Goal: Task Accomplishment & Management: Use online tool/utility

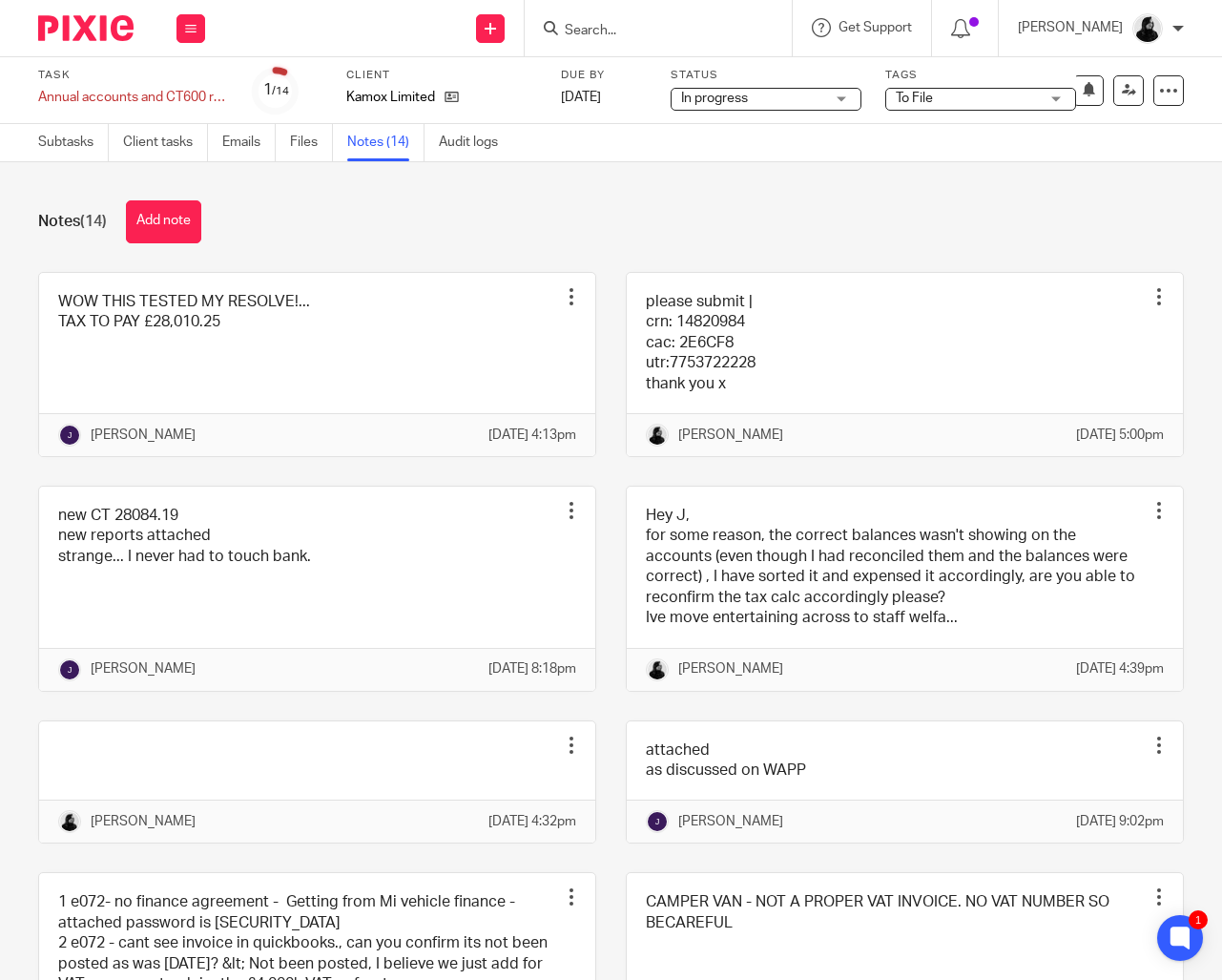
click at [640, 37] on input "Search" at bounding box center [649, 32] width 172 height 17
type input "c"
type input "fulh"
click at [646, 74] on link at bounding box center [720, 82] width 323 height 44
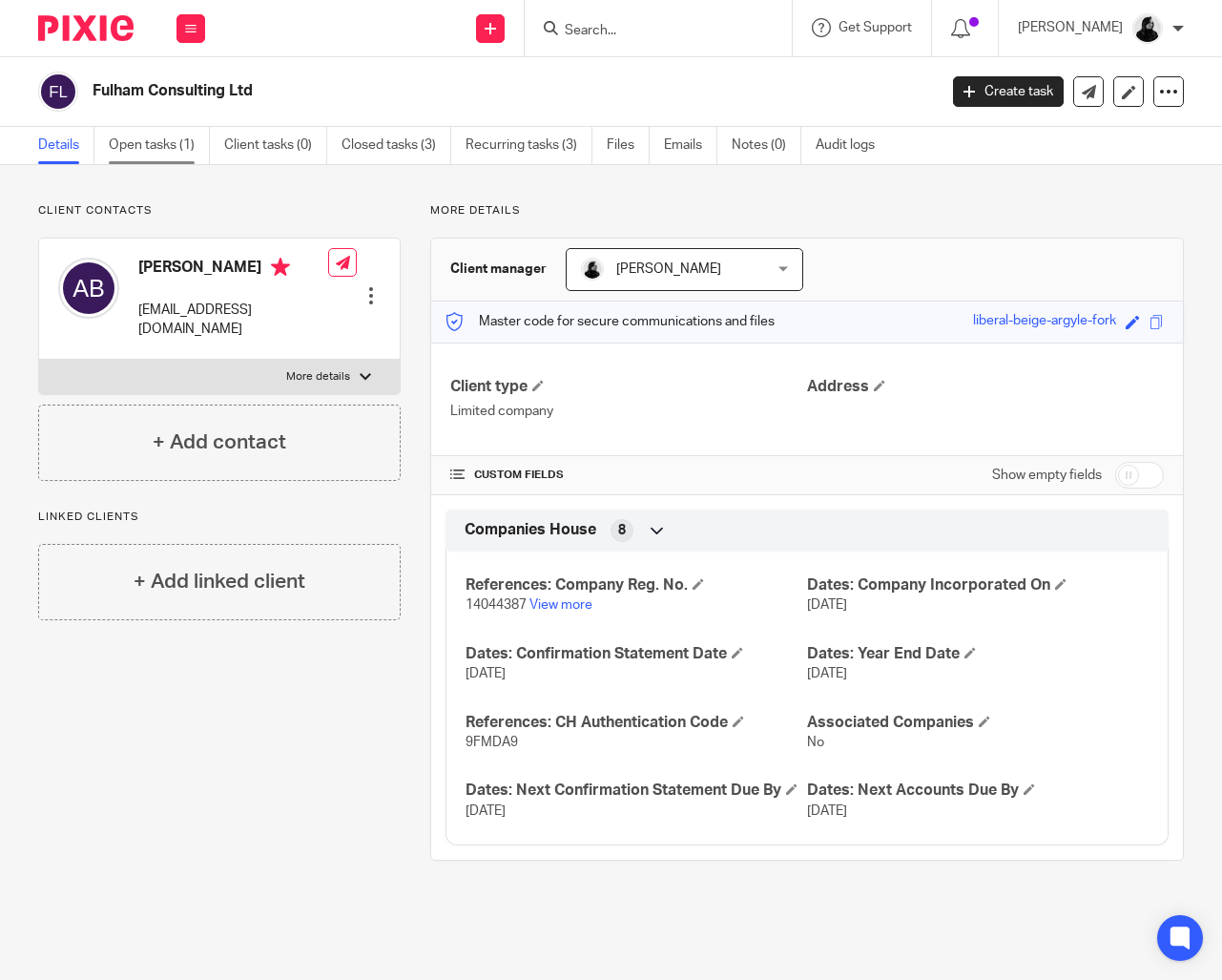
click at [181, 152] on link "Open tasks (1)" at bounding box center [160, 145] width 101 height 37
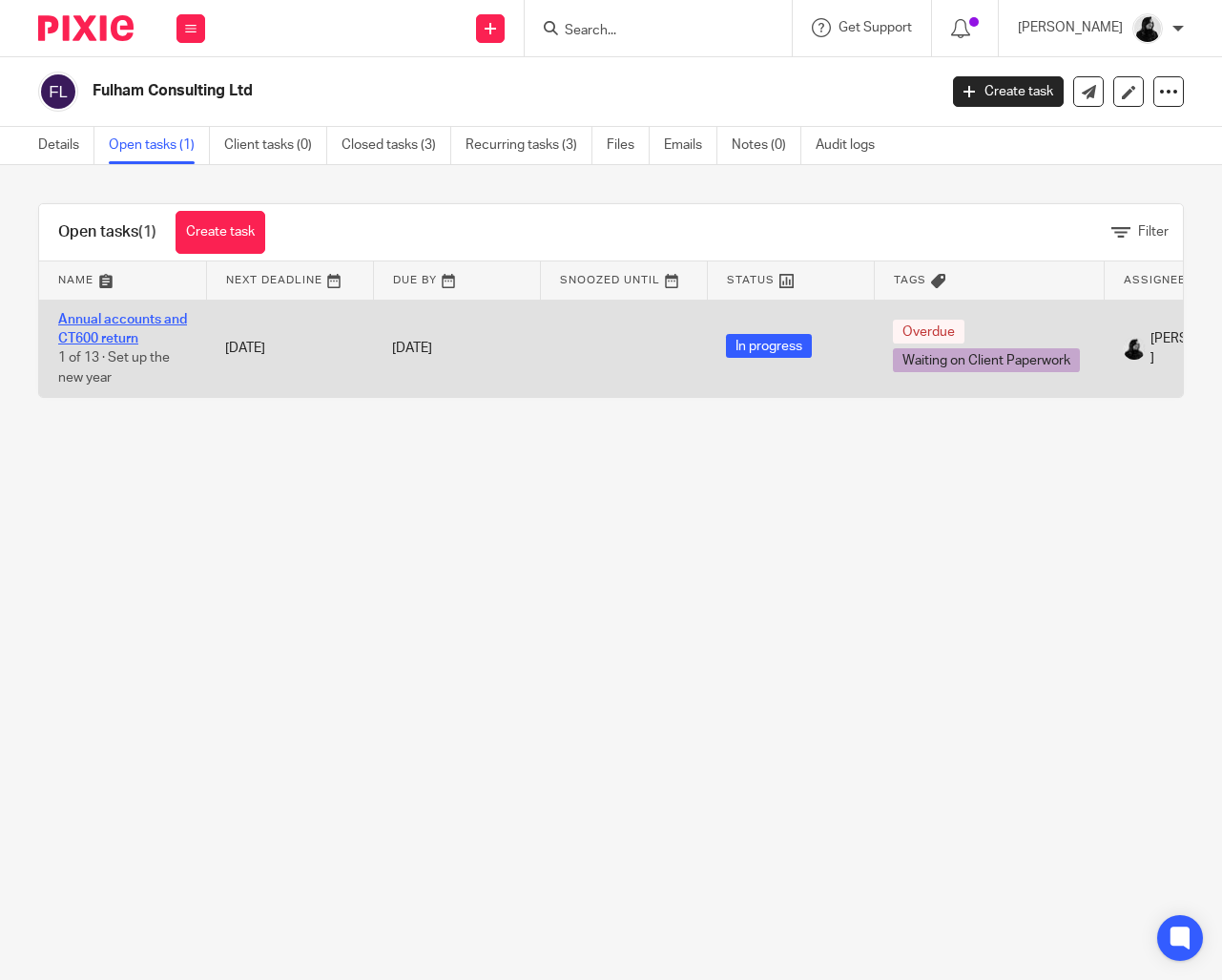
click at [137, 321] on link "Annual accounts and CT600 return" at bounding box center [122, 330] width 129 height 32
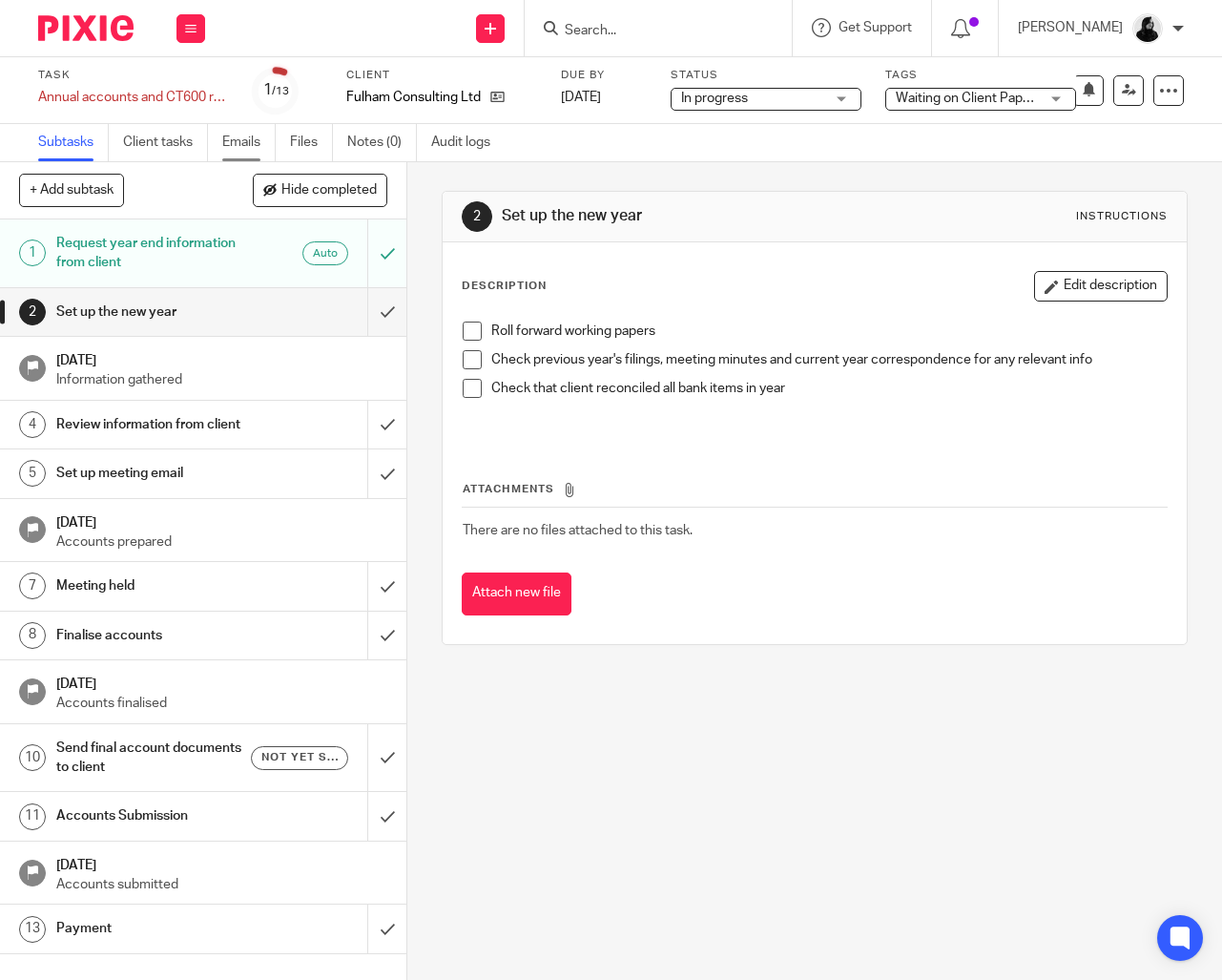
click at [269, 147] on link "Emails" at bounding box center [249, 142] width 54 height 37
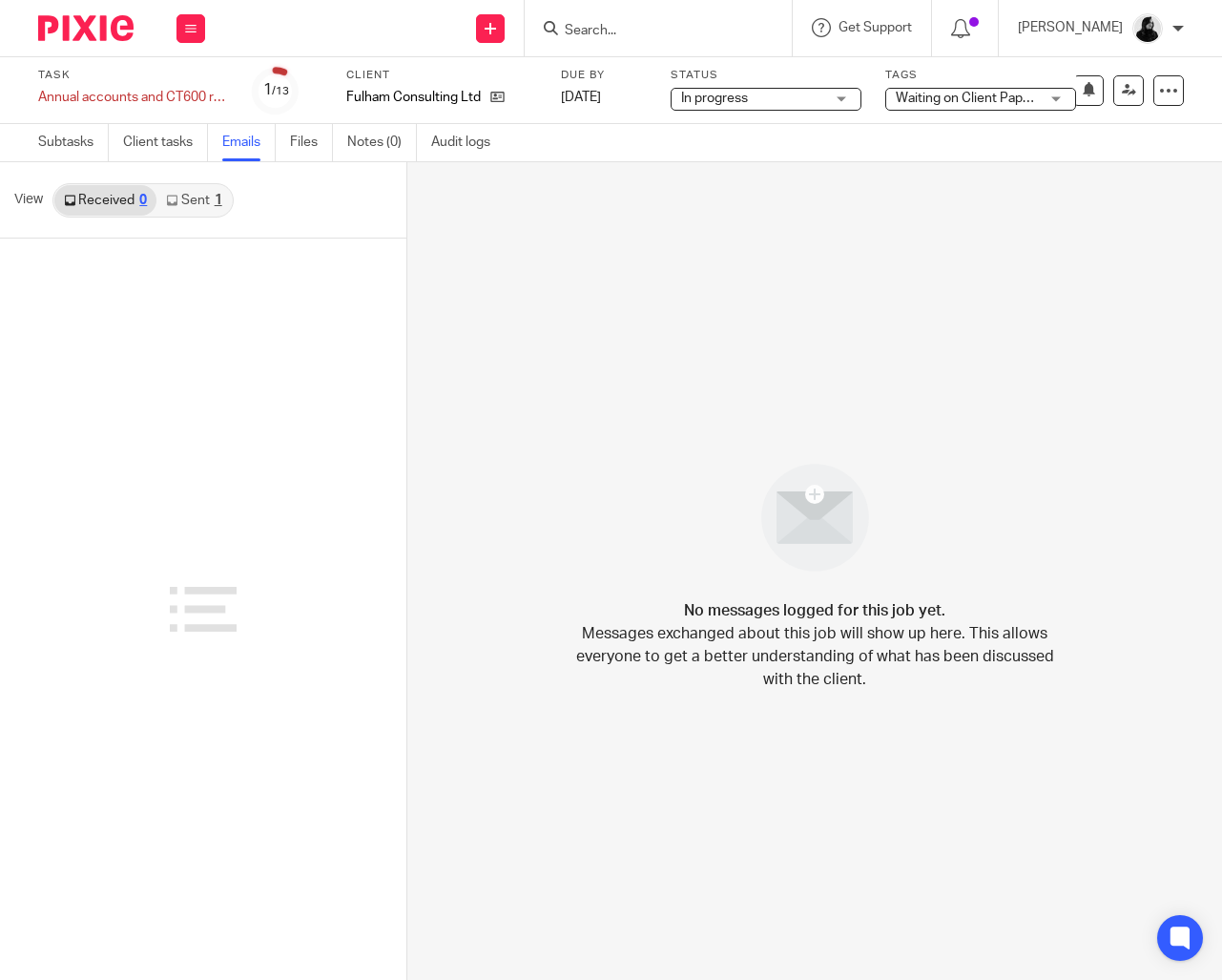
click at [194, 209] on link "Sent 1" at bounding box center [194, 201] width 75 height 31
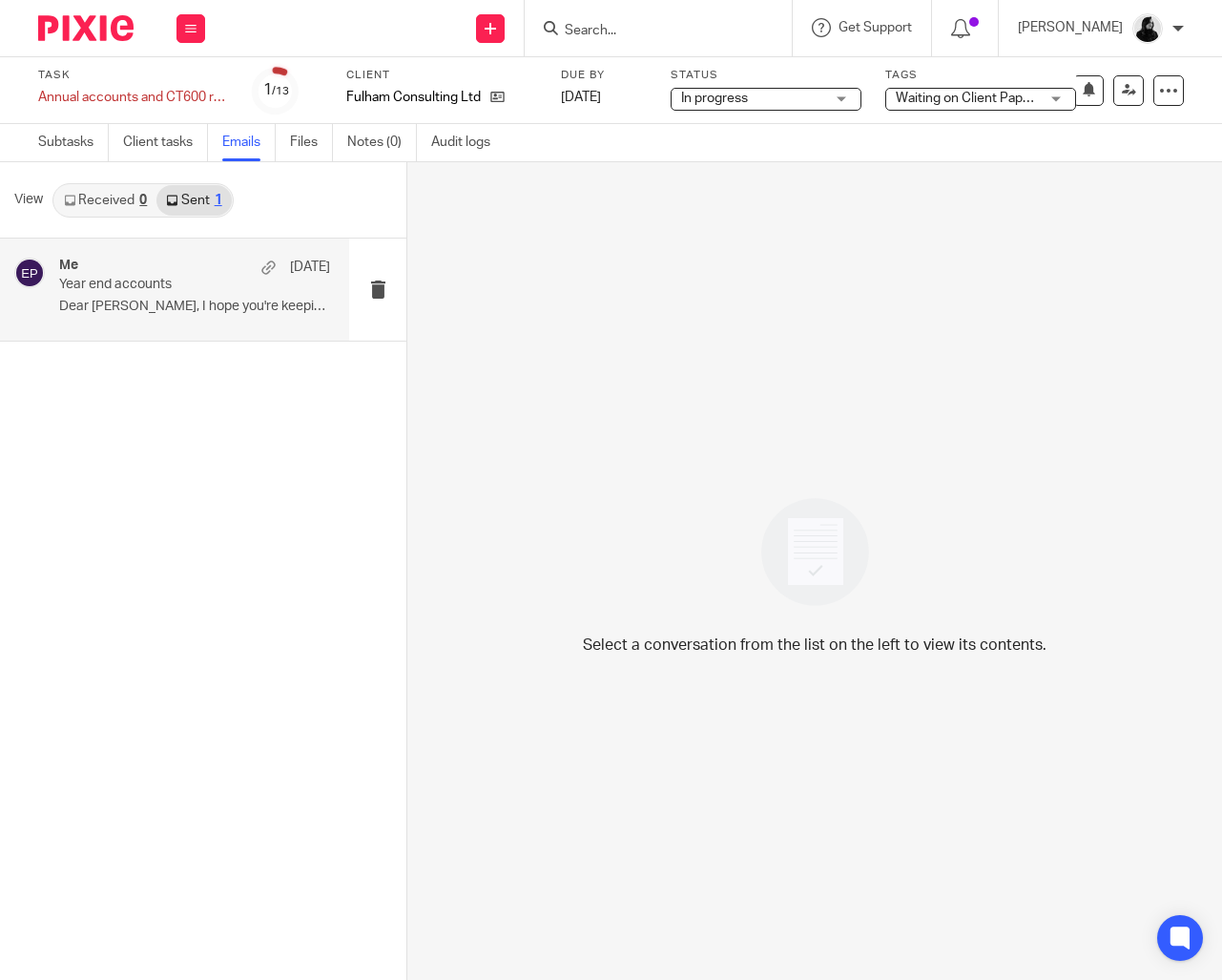
click at [186, 292] on p "Year end accounts" at bounding box center [167, 285] width 217 height 16
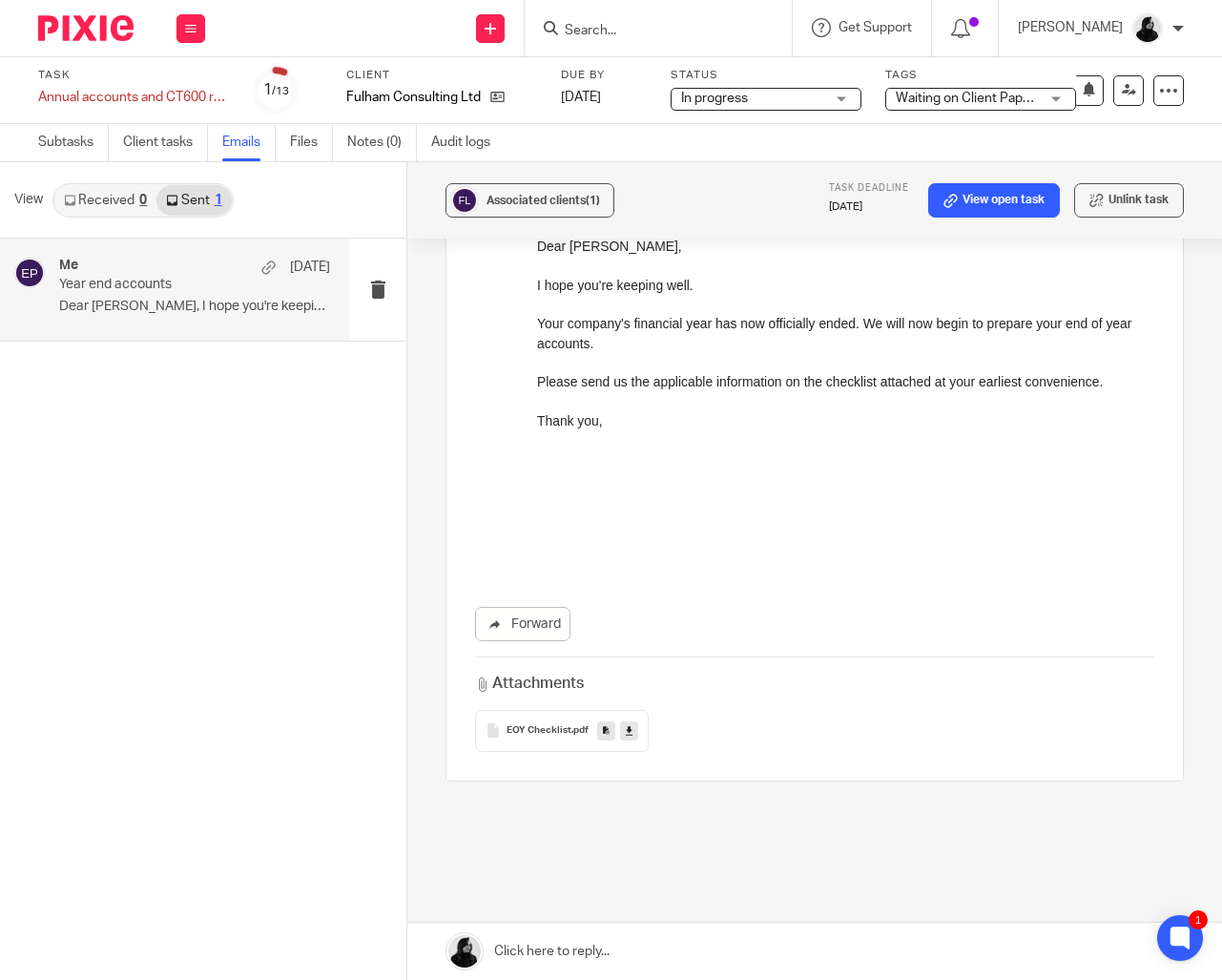
scroll to position [276, 0]
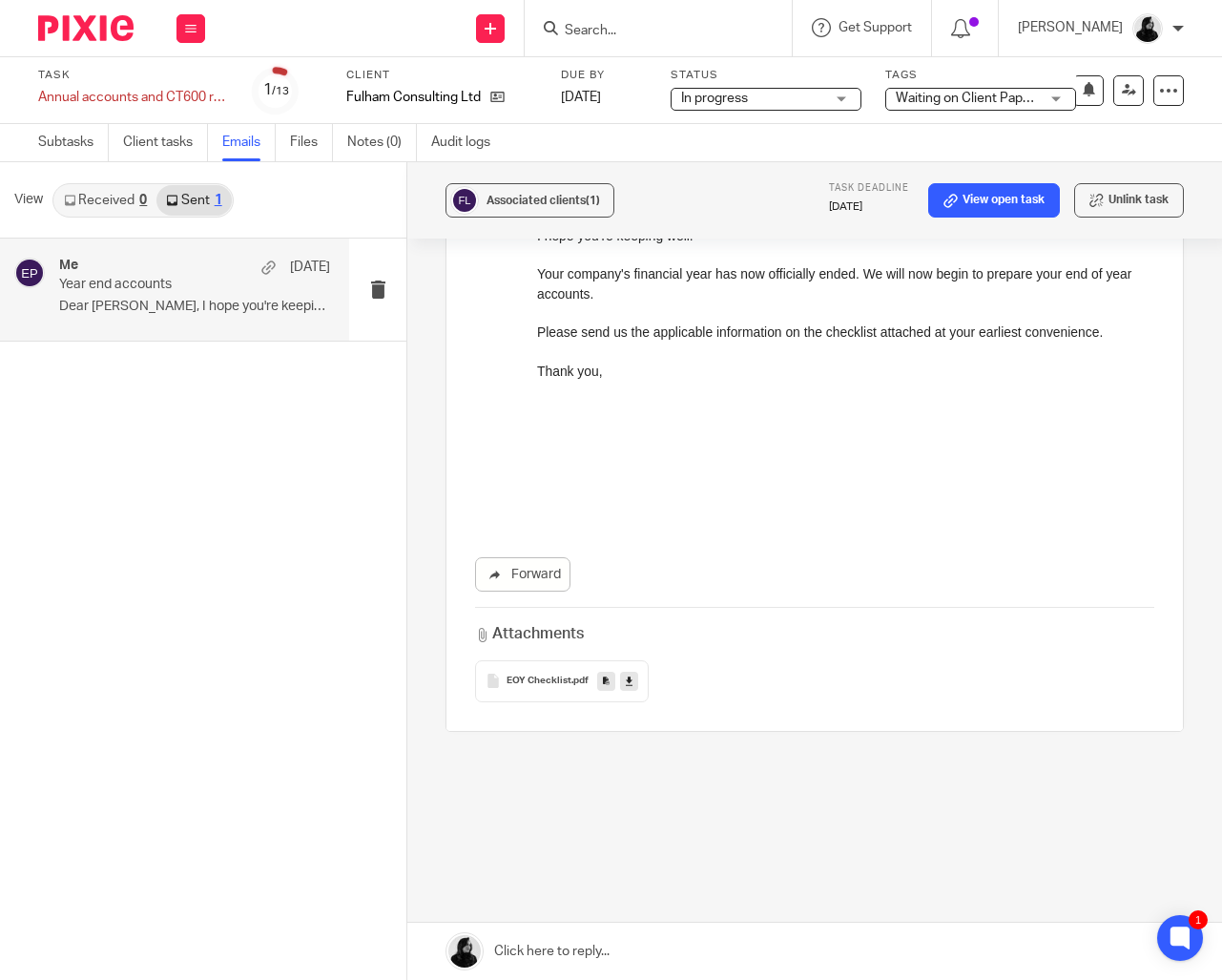
click at [627, 673] on icon at bounding box center [629, 680] width 7 height 14
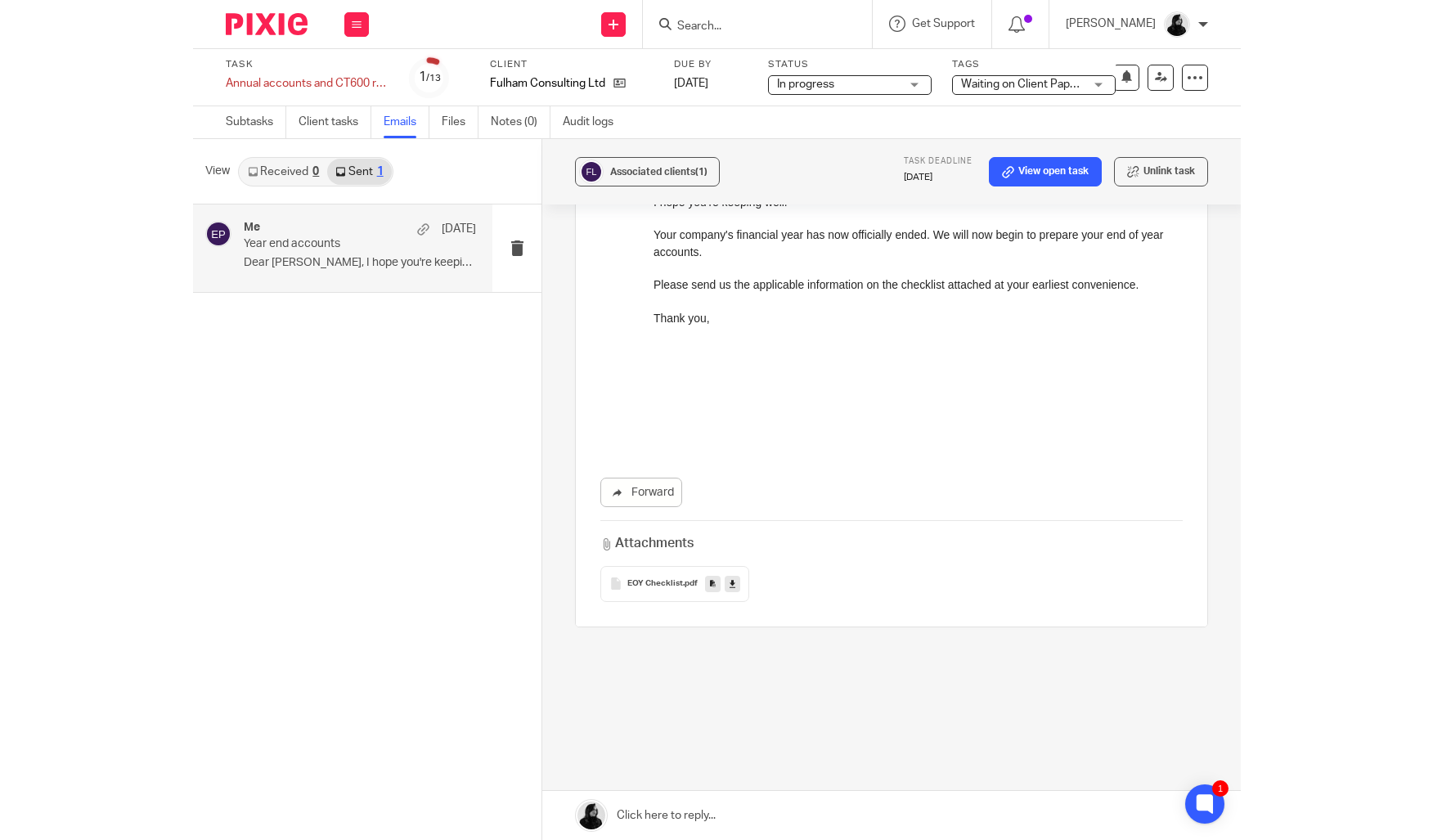
scroll to position [0, 0]
